Goal: Transaction & Acquisition: Subscribe to service/newsletter

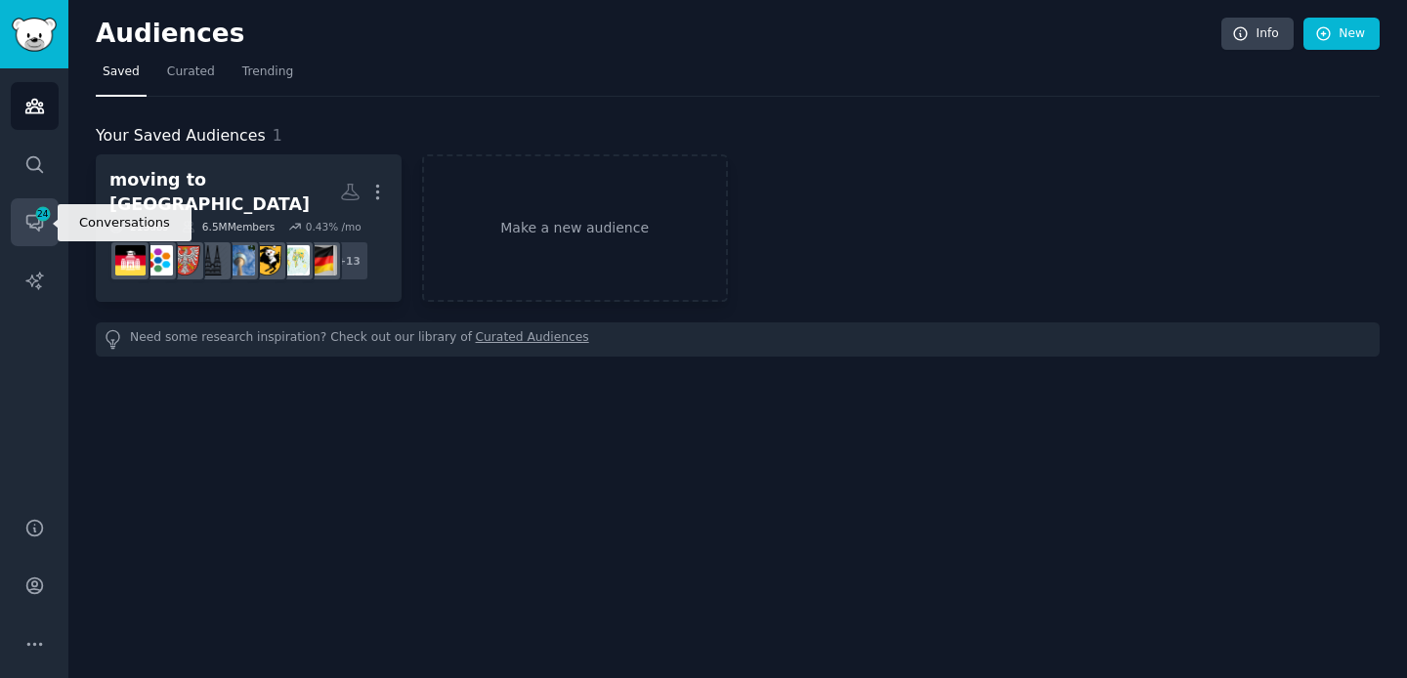
click at [36, 216] on span "24" at bounding box center [43, 214] width 18 height 14
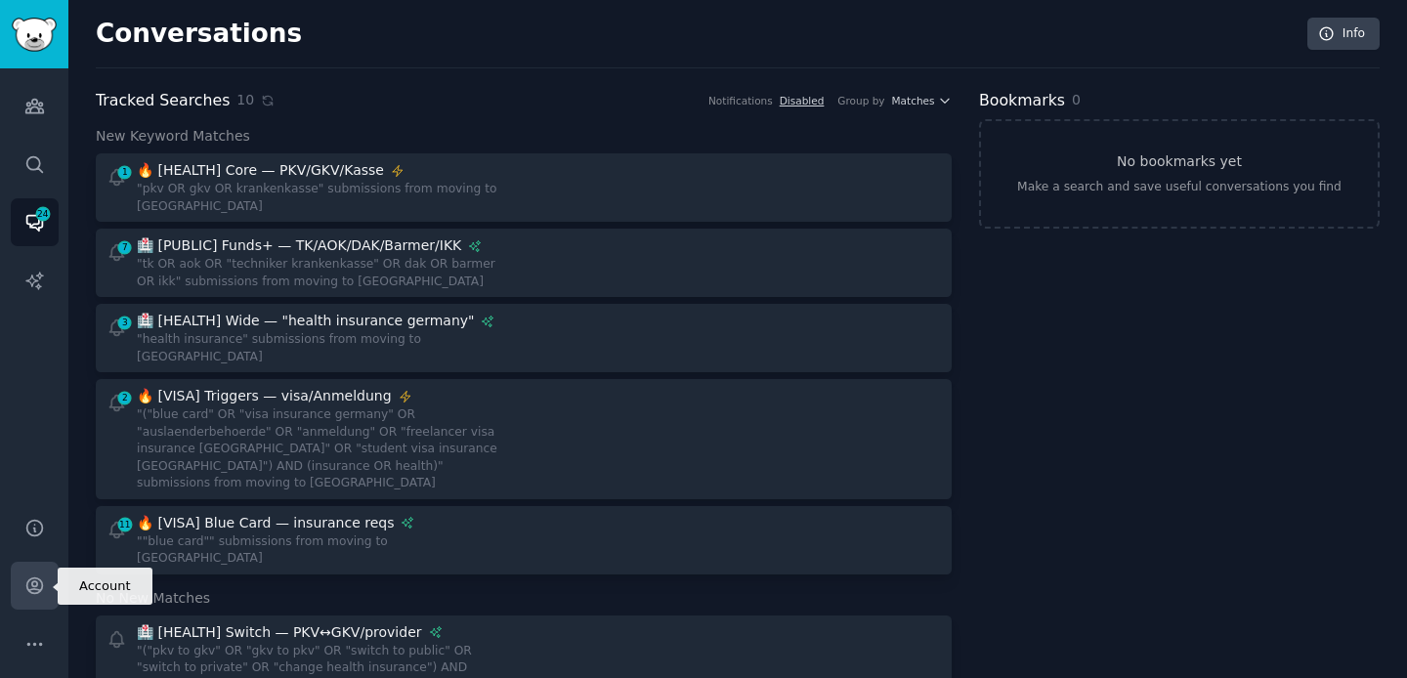
click at [36, 588] on icon "Sidebar" at bounding box center [34, 586] width 16 height 16
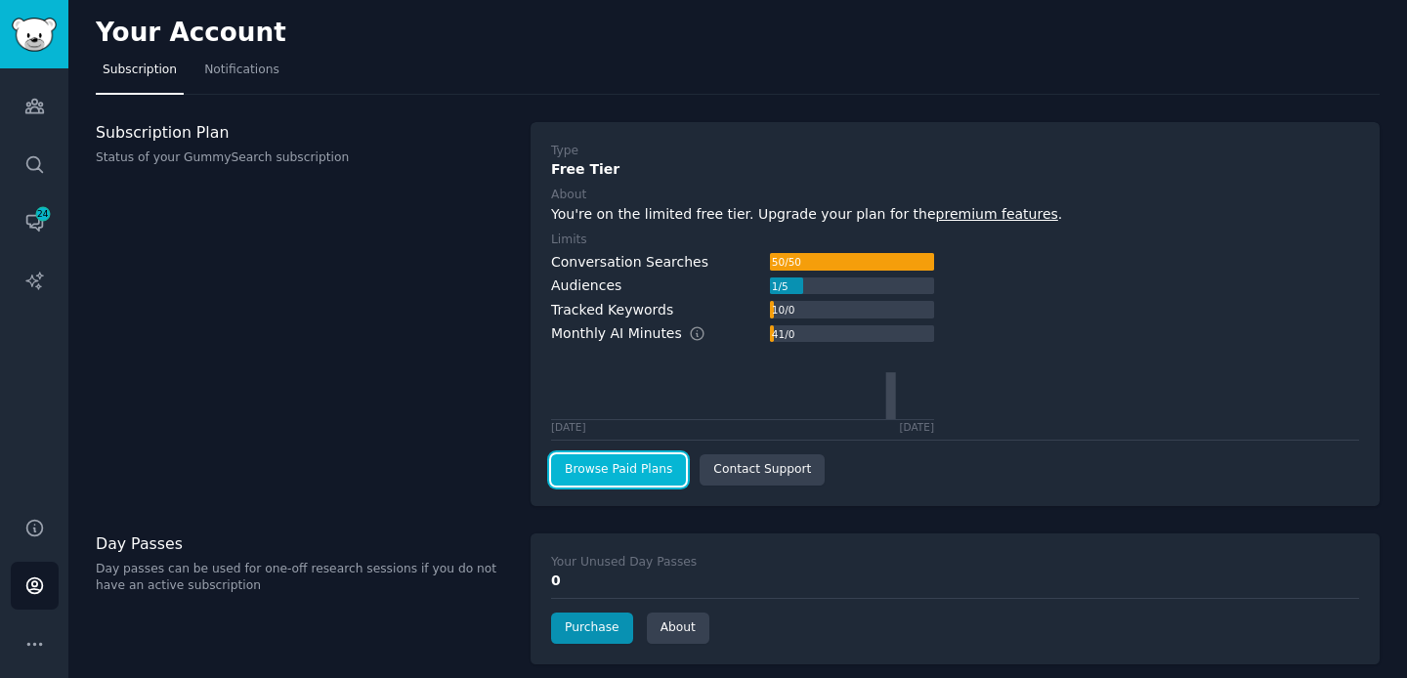
click at [621, 473] on link "Browse Paid Plans" at bounding box center [618, 469] width 135 height 31
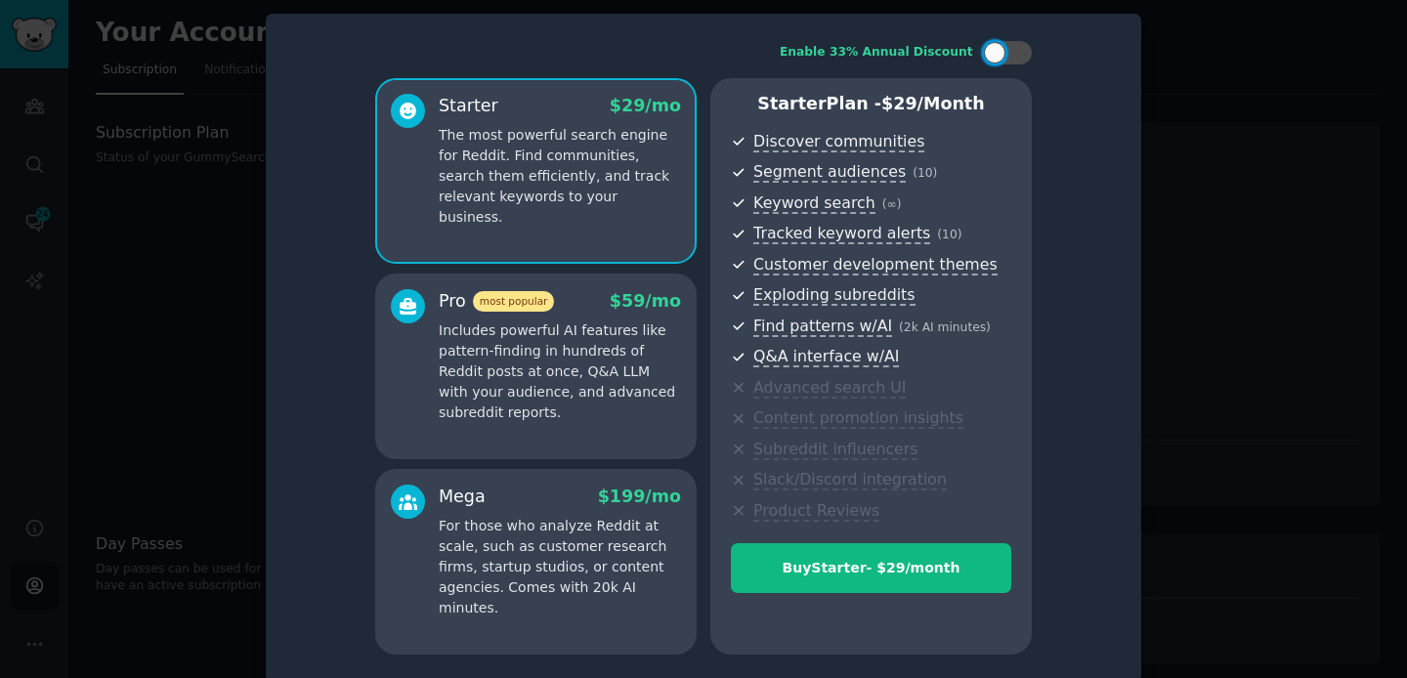
click at [530, 339] on p "Includes powerful AI features like pattern-finding in hundreds of Reddit posts …" at bounding box center [560, 371] width 242 height 103
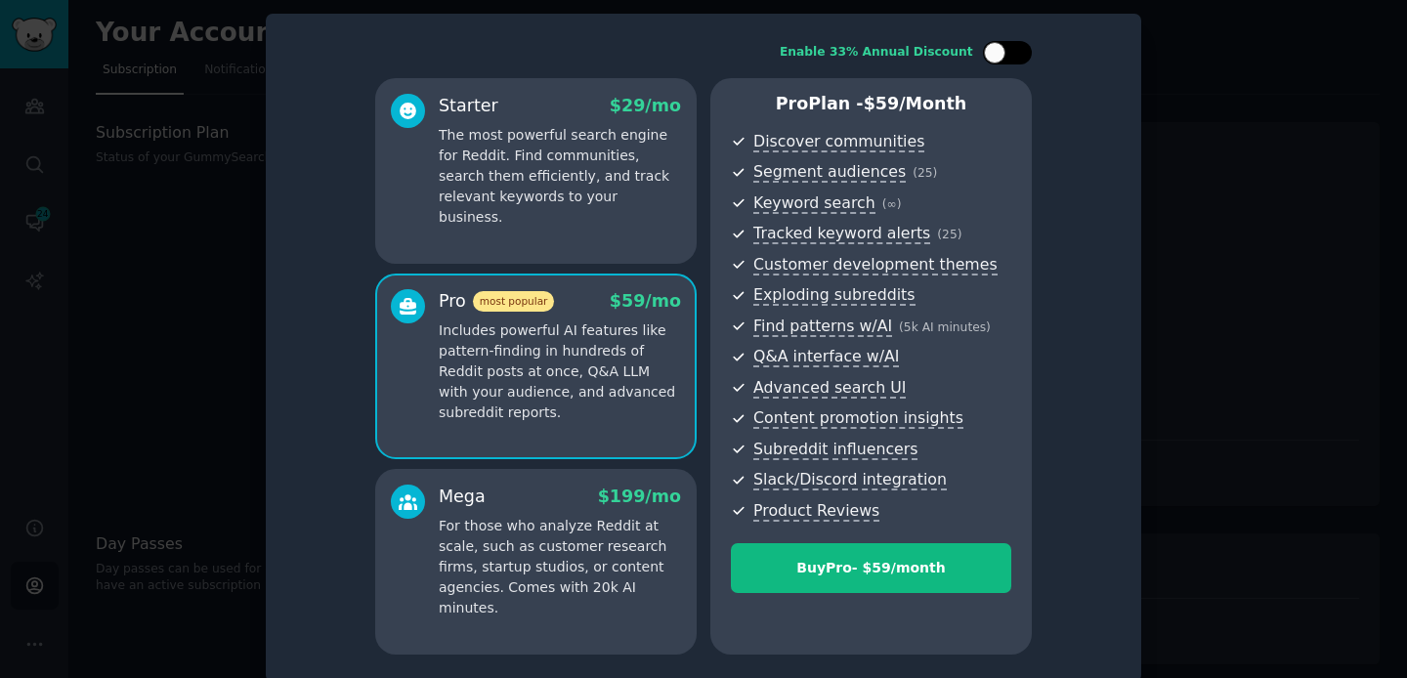
click at [1012, 54] on div at bounding box center [1017, 53] width 10 height 10
checkbox input "true"
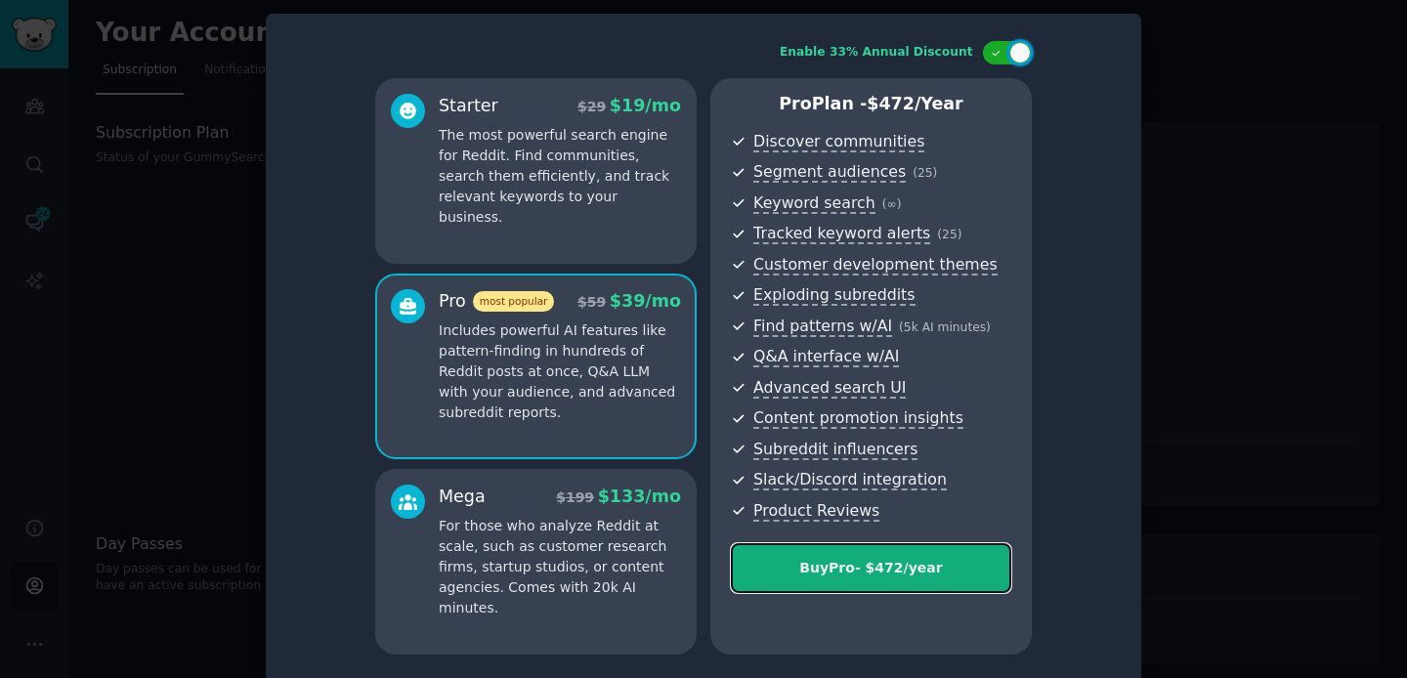
click at [850, 573] on div "Buy Pro - $ 472 /year" at bounding box center [871, 568] width 278 height 21
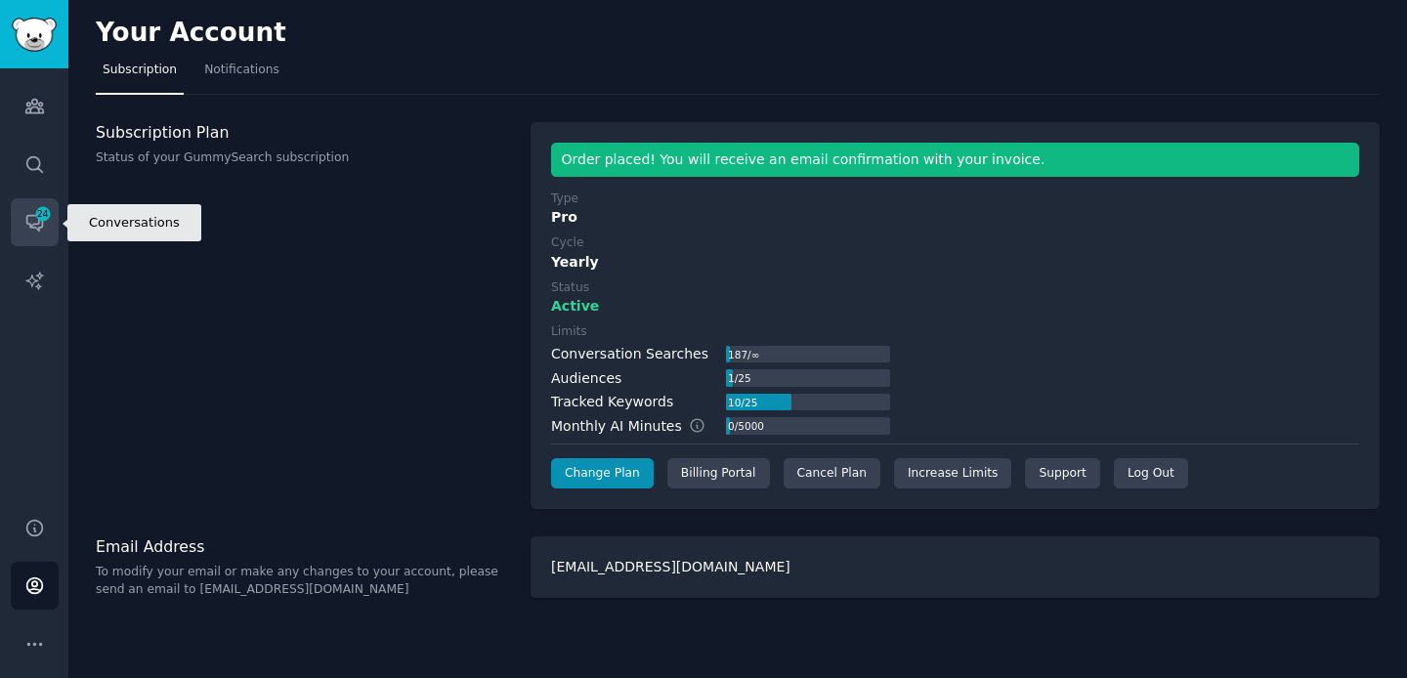
click at [37, 218] on span "24" at bounding box center [43, 214] width 18 height 14
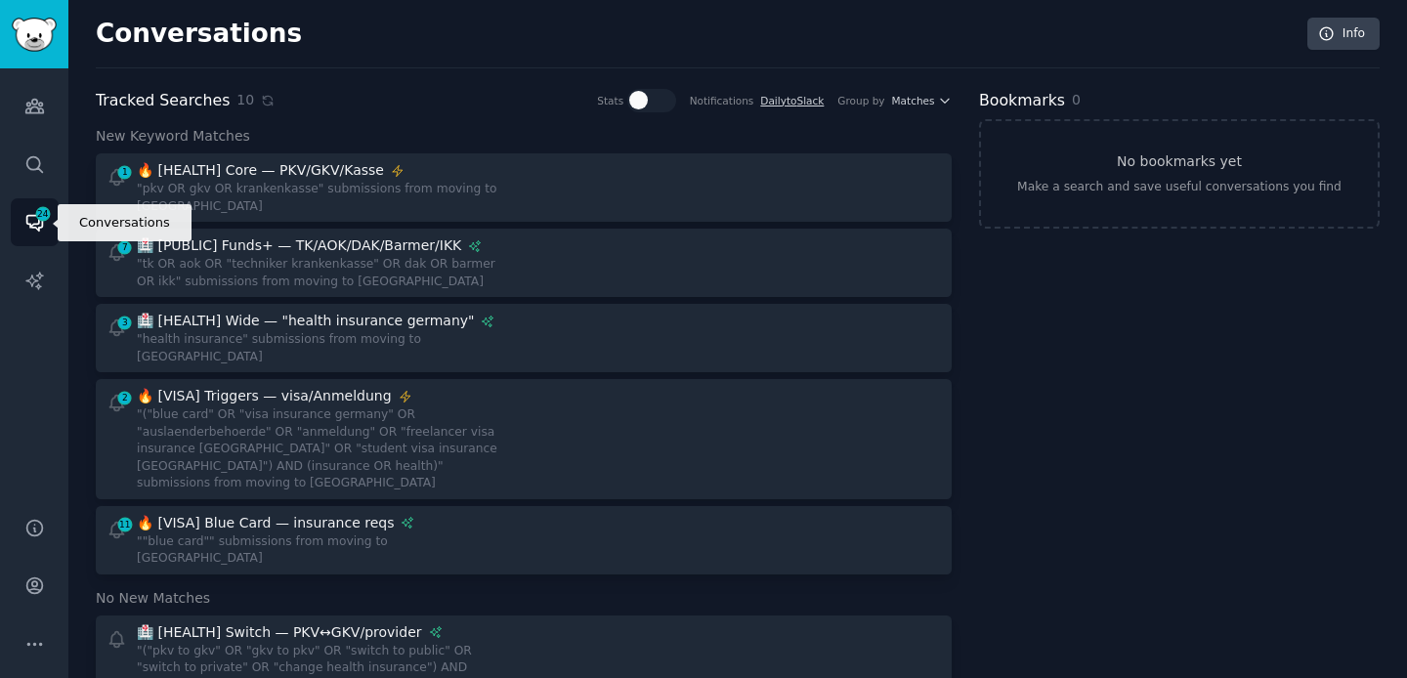
click at [36, 222] on icon "Sidebar" at bounding box center [34, 222] width 21 height 21
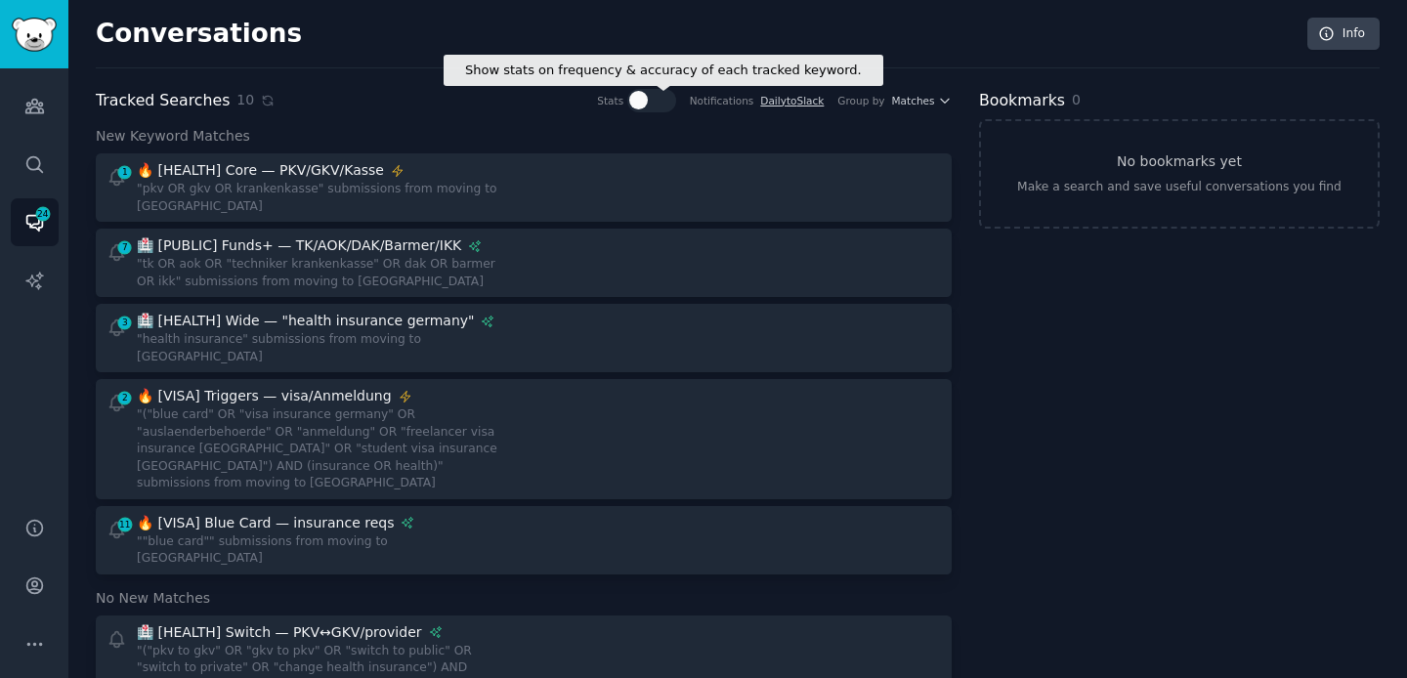
click at [652, 105] on div at bounding box center [651, 100] width 49 height 23
checkbox input "true"
